Goal: Task Accomplishment & Management: Complete application form

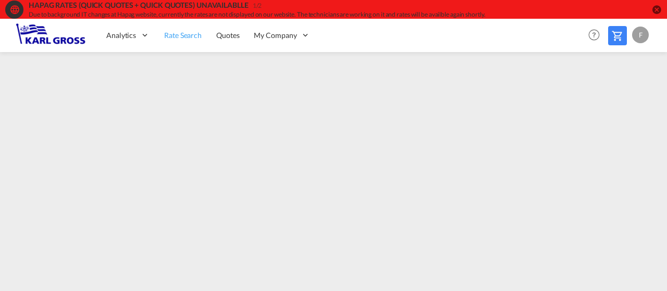
click at [181, 31] on span "Rate Search" at bounding box center [183, 35] width 38 height 9
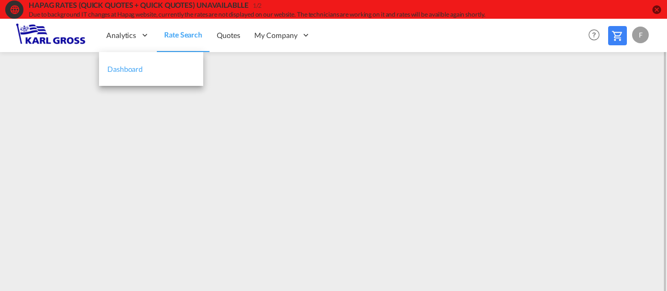
scroll to position [9, 0]
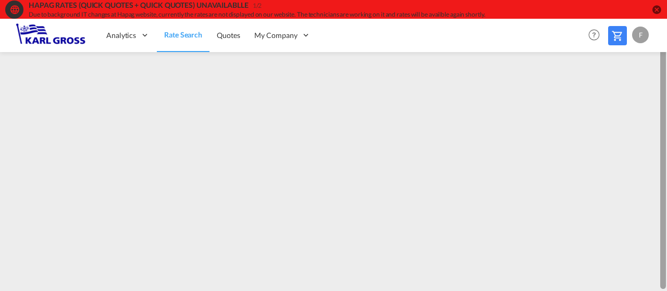
drag, startPoint x: 664, startPoint y: 94, endPoint x: 662, endPoint y: 167, distance: 72.5
click at [662, 167] on div at bounding box center [664, 159] width 6 height 259
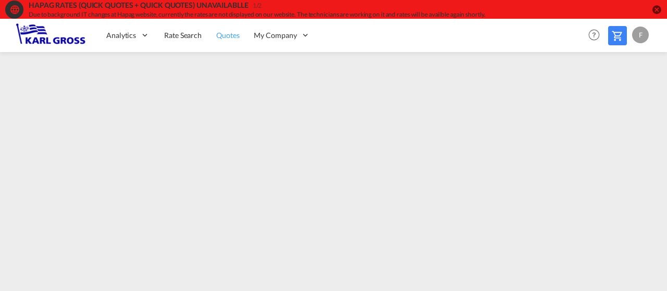
click at [223, 38] on span "Quotes" at bounding box center [227, 35] width 23 height 9
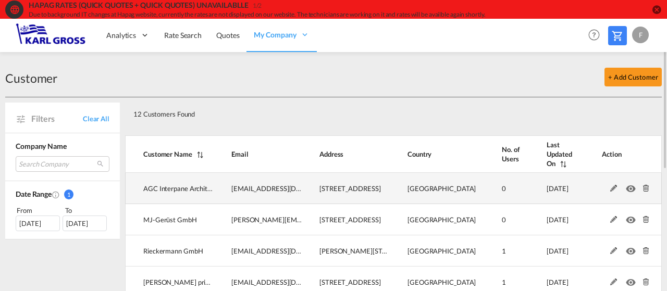
click at [614, 185] on md-icon at bounding box center [614, 188] width 14 height 7
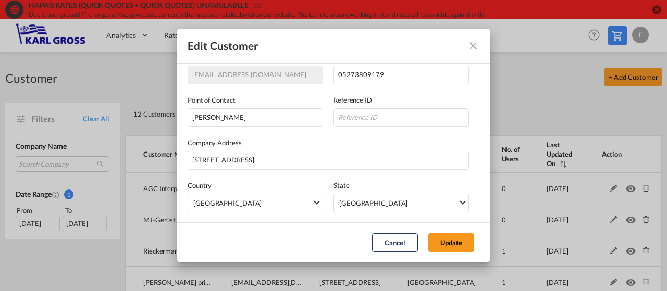
scroll to position [130, 0]
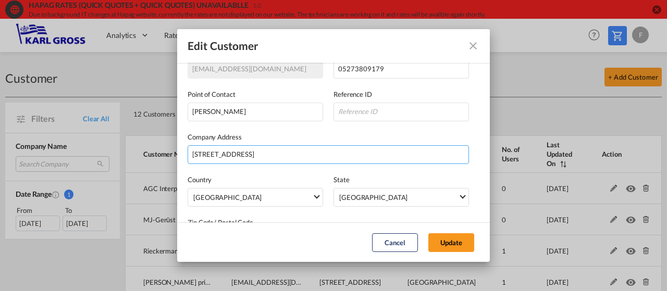
click at [279, 145] on input "Sohnreystrasse 21" at bounding box center [329, 154] width 282 height 19
type input "Sohnreystrasse 21, 37697 Lauenförde"
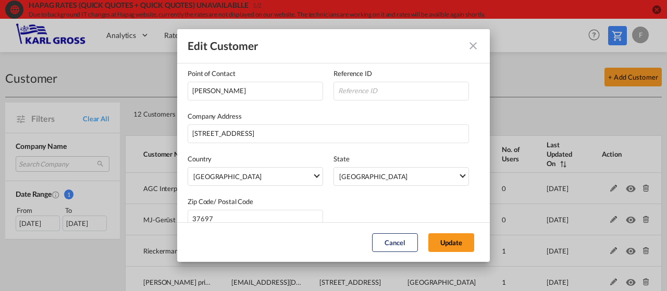
scroll to position [168, 0]
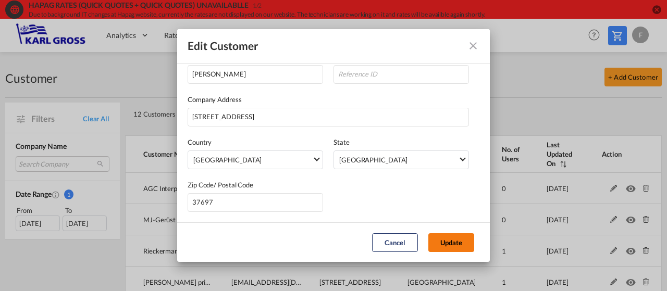
click at [464, 242] on button "Update" at bounding box center [452, 243] width 46 height 19
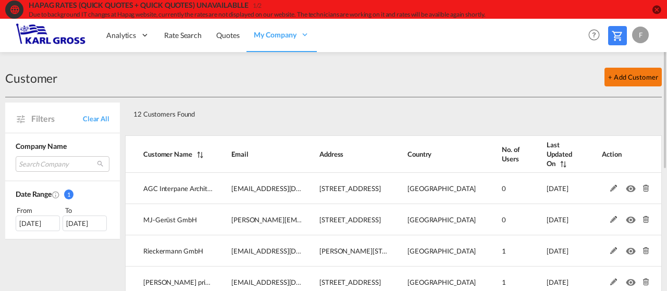
click at [656, 77] on button "+ Add Customer" at bounding box center [633, 77] width 57 height 19
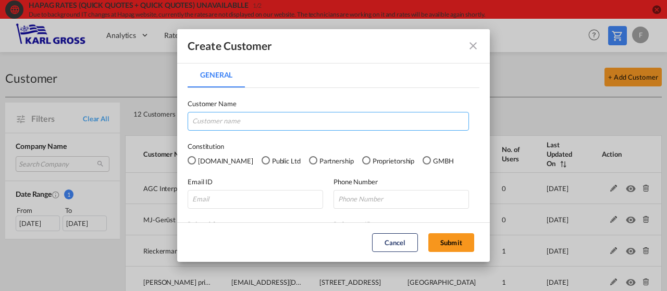
click at [331, 126] on input "General General ..." at bounding box center [329, 121] width 282 height 19
type input "F.EE Industrieautomation GmbH & Co. KG"
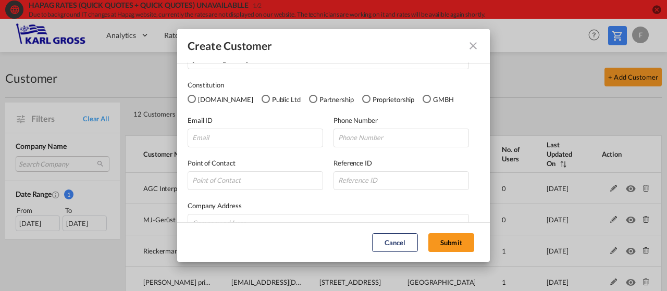
scroll to position [72, 0]
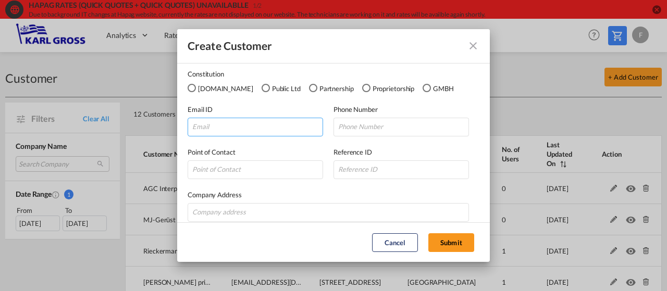
click at [233, 136] on input "General General ..." at bounding box center [256, 127] width 136 height 19
type input "info@fee.de"
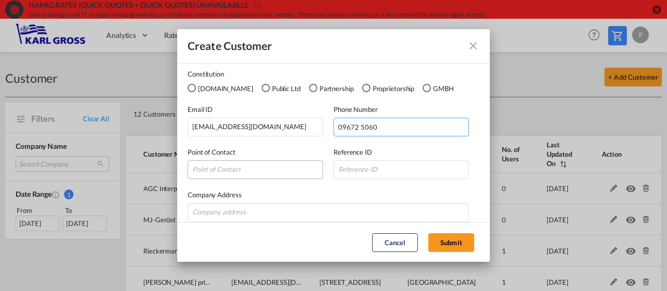
type input "09672 5060"
click at [236, 166] on input "General General ..." at bounding box center [256, 170] width 136 height 19
type input "Michael Weiss"
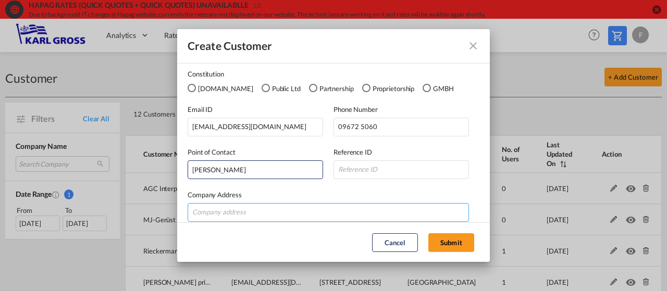
click at [340, 213] on input "General General ..." at bounding box center [329, 212] width 282 height 19
type input "i"
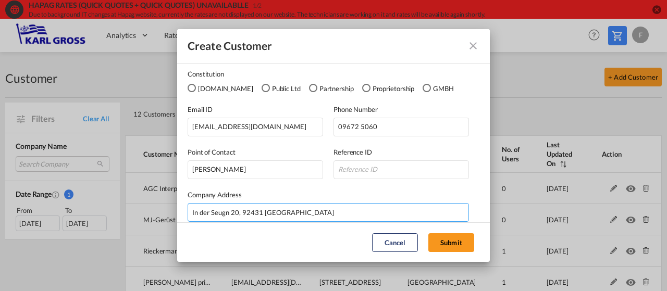
type input "In der Seugn 20, 92431 Neunburg"
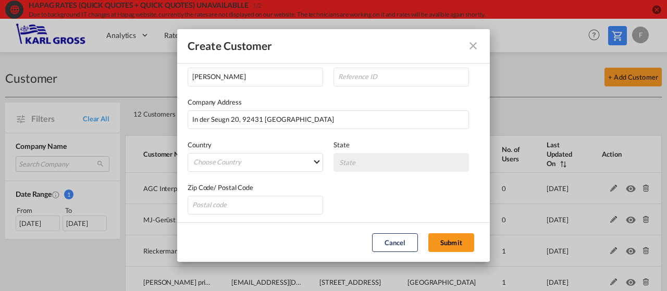
scroll to position [168, 0]
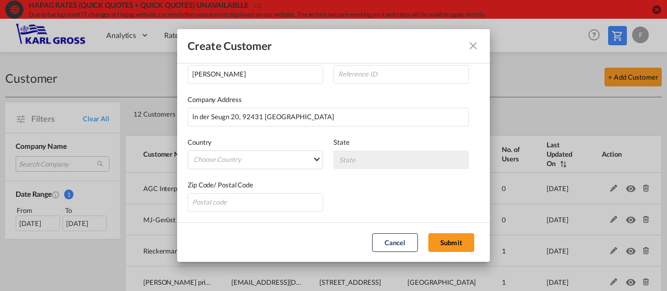
click at [267, 190] on div "Zip Code/ Postal Code" at bounding box center [261, 196] width 146 height 32
click at [276, 208] on input "General General ..." at bounding box center [256, 202] width 136 height 19
type input "92431"
click at [231, 156] on md-select "Choose Country Afghanistan Albania Algeria American Samoa Andorra Angola Anguil…" at bounding box center [256, 160] width 136 height 19
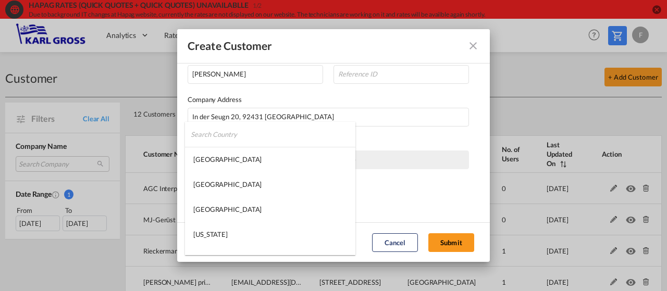
type md-option "Afghanistan"
type md-option "Gabon"
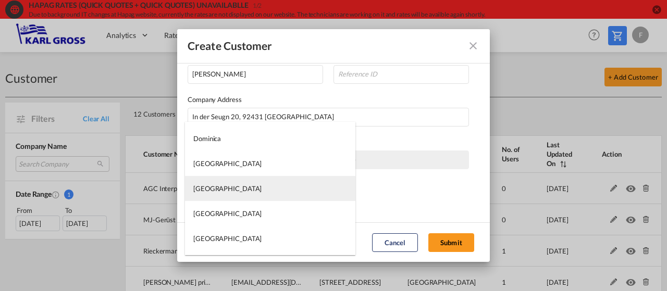
type md-option "East Timor"
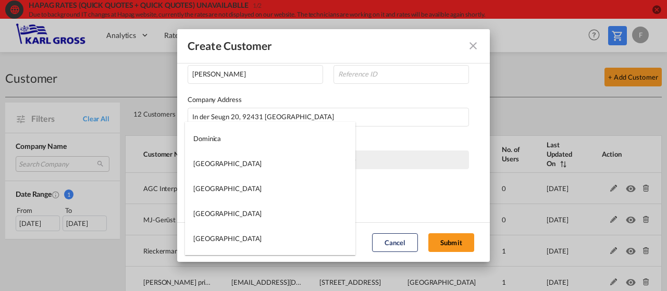
type md-option "Eritrea"
type md-option "Georgia"
type md-option "Germany"
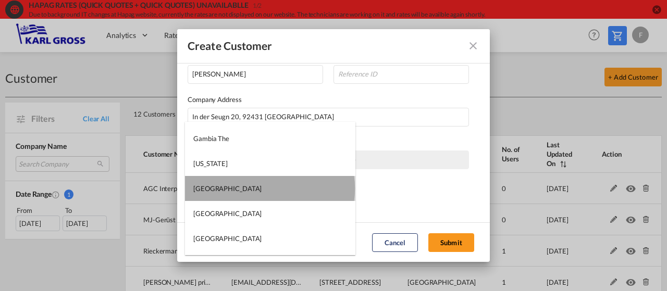
click at [270, 189] on md-option "Germany" at bounding box center [270, 188] width 170 height 25
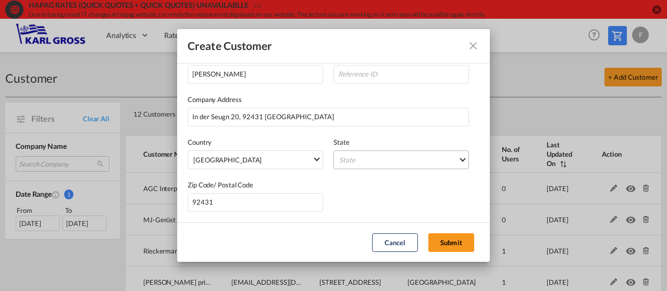
click at [363, 165] on md-select "State Auvergne Baden-Wurttemberg Bavaria Bayern Beilstein Wurtt Berlin Brandenb…" at bounding box center [402, 160] width 136 height 19
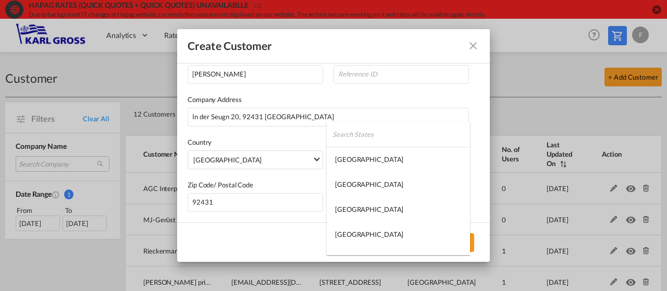
type md-option "Auvergne"
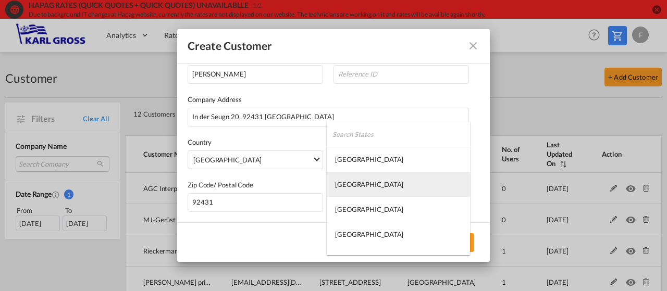
type md-option "Baden-Wurttemberg"
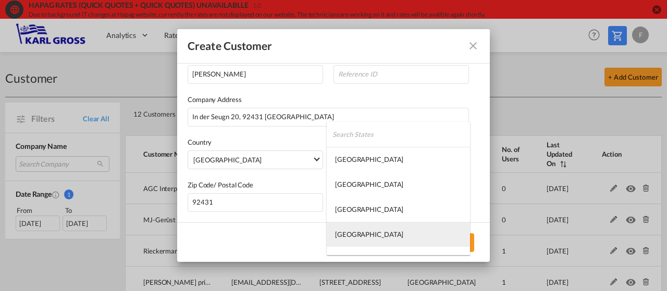
type md-option "Bayern"
click at [361, 227] on md-option "Bayern" at bounding box center [398, 234] width 143 height 25
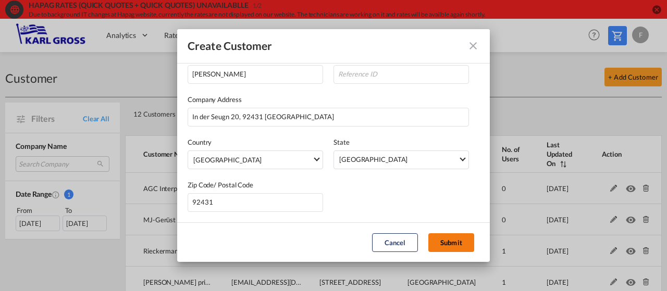
click at [462, 242] on button "Submit" at bounding box center [452, 243] width 46 height 19
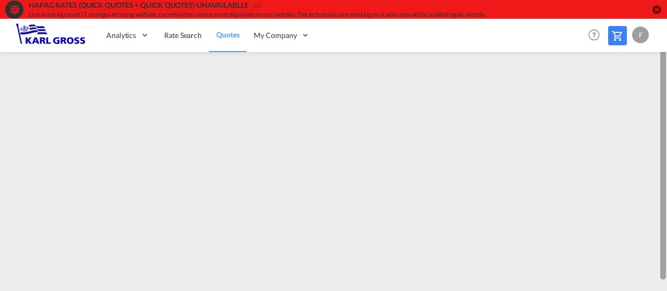
scroll to position [9, 0]
drag, startPoint x: 664, startPoint y: 138, endPoint x: 666, endPoint y: 197, distance: 59.0
click at [666, 197] on div at bounding box center [666, 155] width 2 height 269
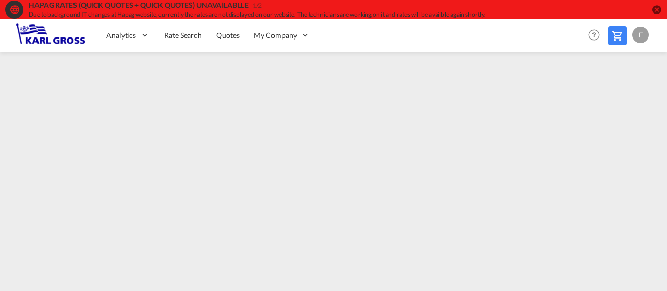
click at [656, 7] on md-icon "icon-close-circle" at bounding box center [657, 9] width 10 height 10
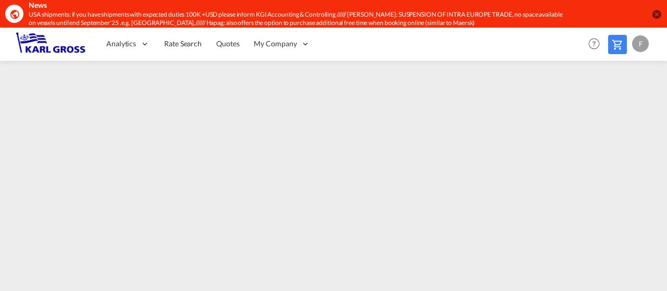
click at [659, 14] on md-icon "icon-close-circle" at bounding box center [657, 14] width 10 height 10
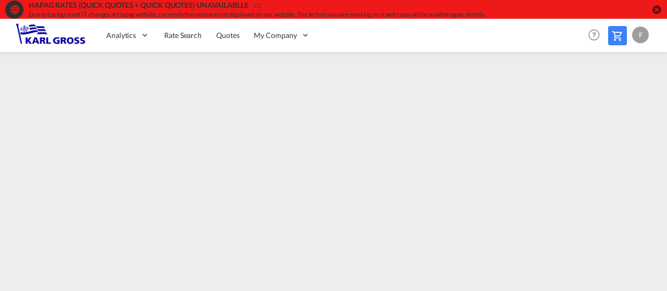
click at [660, 9] on md-icon "icon-close-circle" at bounding box center [657, 9] width 10 height 10
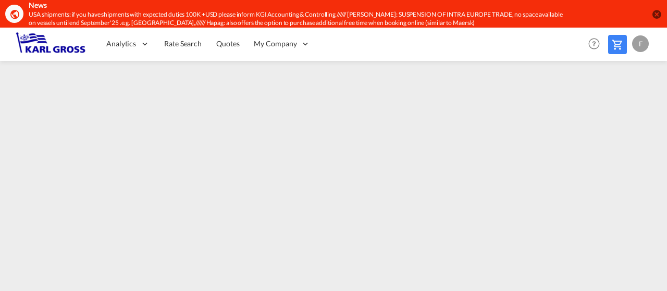
click at [660, 9] on md-icon "icon-close-circle" at bounding box center [657, 14] width 10 height 10
